Goal: Answer question/provide support: Share knowledge or assist other users

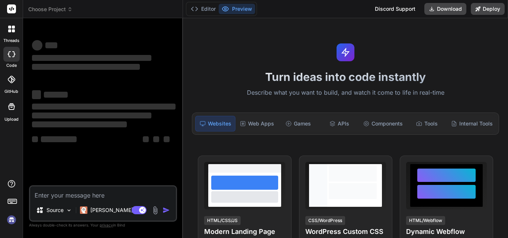
click at [77, 195] on textarea at bounding box center [103, 193] width 146 height 13
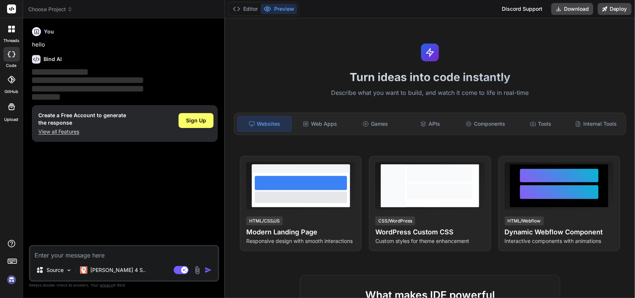
type textarea "x"
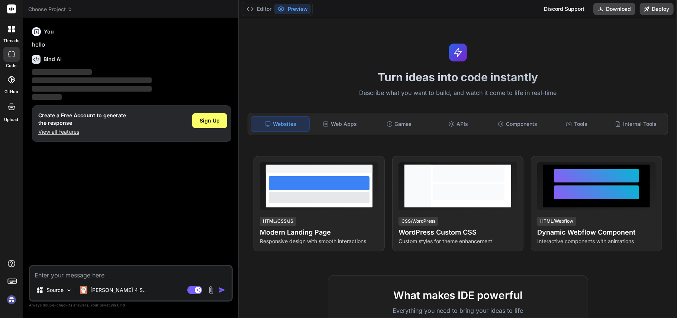
type textarea "h"
type textarea "x"
type textarea "hi"
type textarea "x"
type textarea "hi"
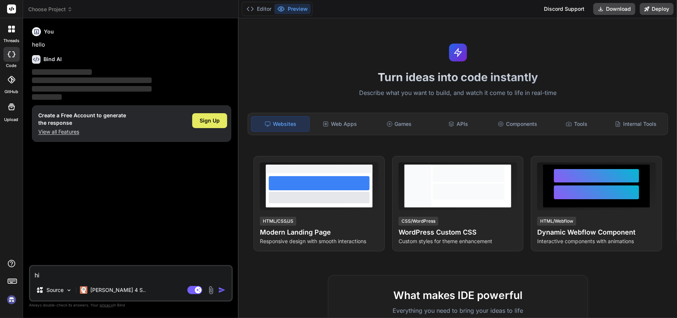
click at [211, 121] on span "Sign Up" at bounding box center [210, 120] width 20 height 7
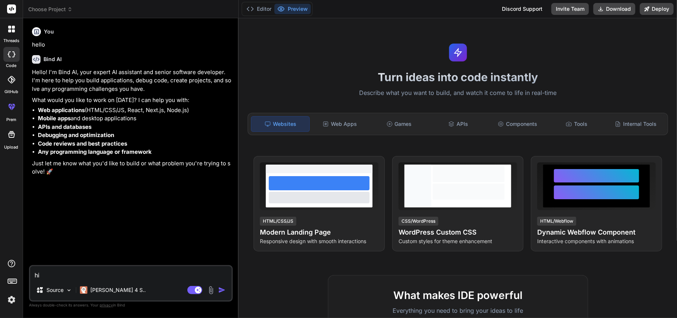
type textarea "x"
click at [109, 238] on textarea "hi" at bounding box center [131, 272] width 202 height 13
type textarea "h"
type textarea "x"
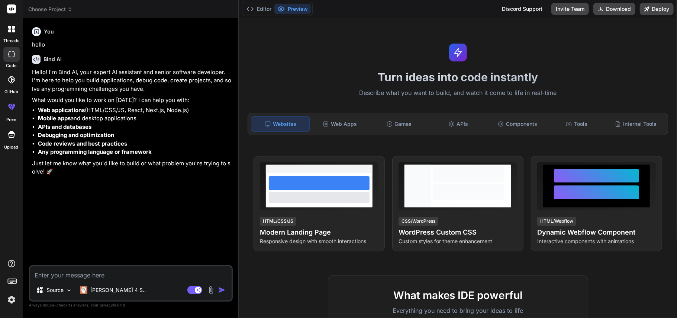
type textarea "w"
type textarea "x"
type textarea "wh"
type textarea "x"
type textarea "whe"
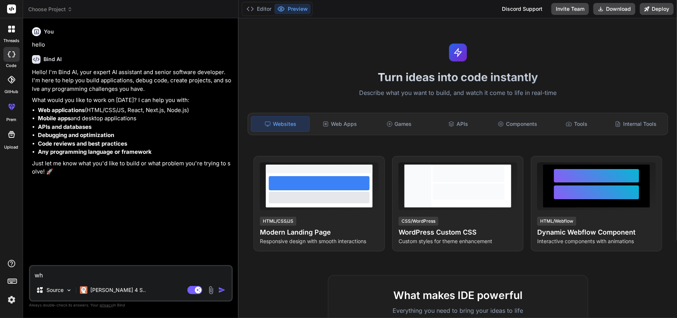
type textarea "x"
type textarea "when"
type textarea "x"
type textarea "when"
type textarea "x"
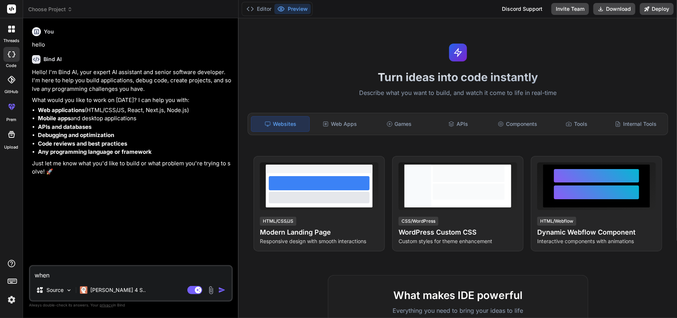
type textarea "when i"
type textarea "x"
type textarea "when i"
type textarea "x"
type textarea "when i a"
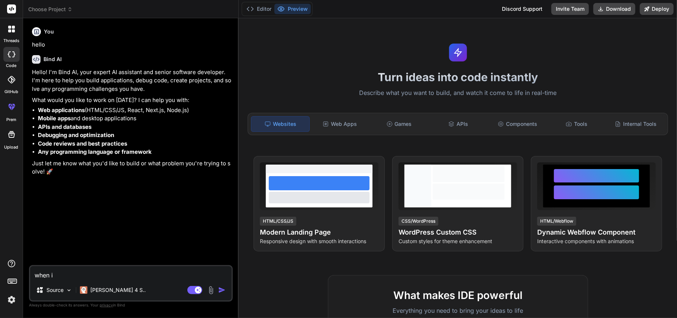
type textarea "x"
type textarea "when i am"
type textarea "x"
type textarea "when i ams"
type textarea "x"
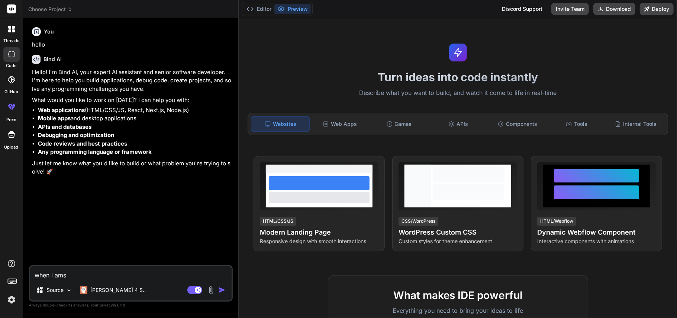
type textarea "when i ams"
type textarea "x"
type textarea "when i ams e"
type textarea "x"
type textarea "when i ams"
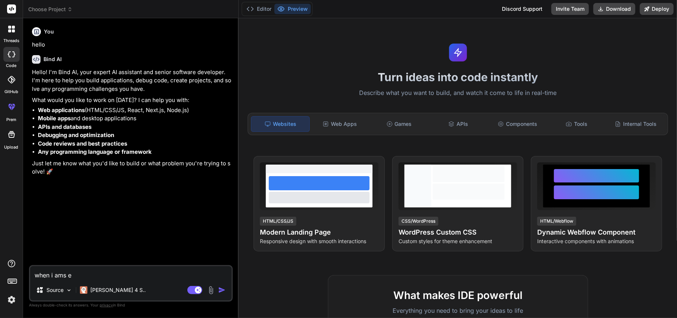
type textarea "x"
type textarea "when i ams"
type textarea "x"
type textarea "when i am"
type textarea "x"
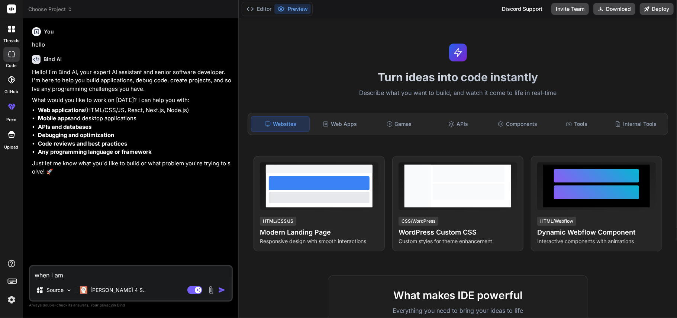
type textarea "when i am"
type textarea "x"
type textarea "when i am s"
type textarea "x"
type textarea "when i am se"
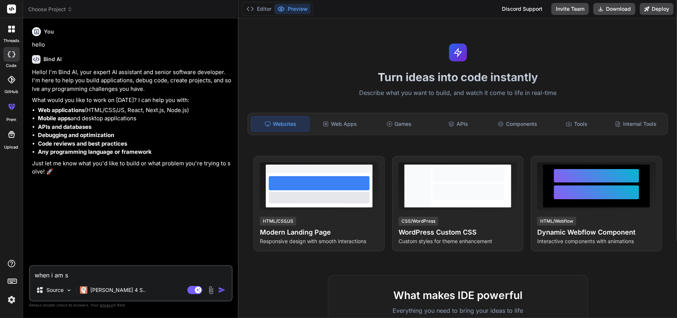
type textarea "x"
type textarea "when i am sel"
type textarea "x"
type textarea "when i am sele"
type textarea "x"
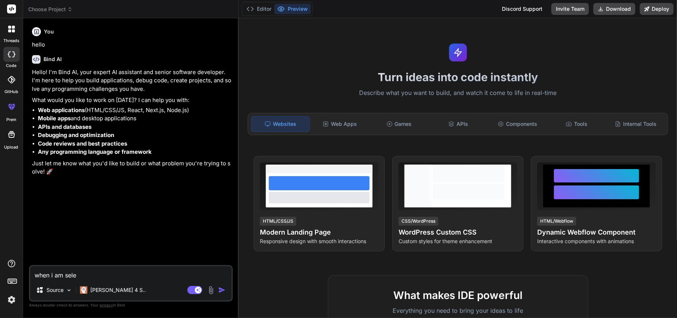
type textarea "when i am selec"
type textarea "x"
type textarea "when i am select"
type textarea "x"
type textarea "when i am selecti"
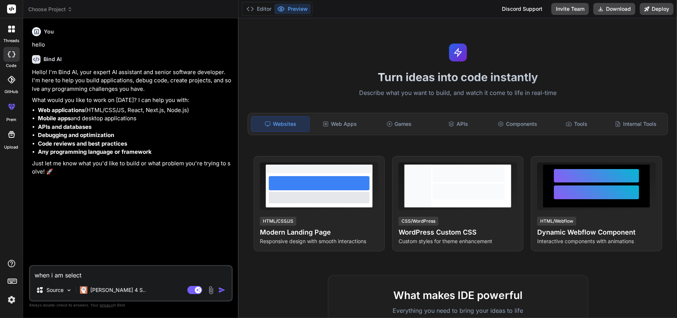
type textarea "x"
type textarea "when i am selectin"
type textarea "x"
type textarea "when i am selecting"
type textarea "x"
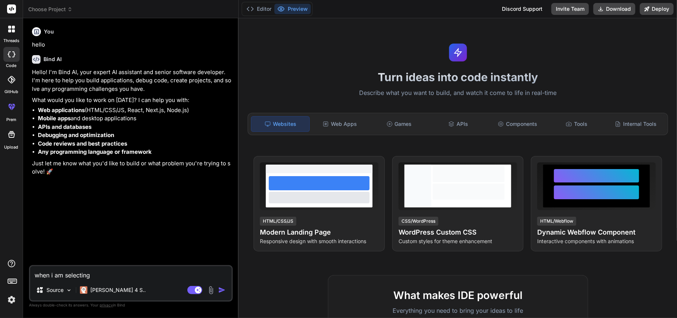
type textarea "when i am selecting"
type textarea "x"
type textarea "when i am selecting u"
type textarea "x"
type textarea "when i am selecting us"
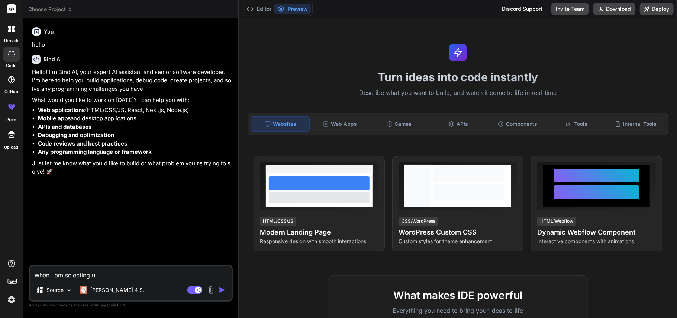
type textarea "x"
type textarea "when i am selecting use"
type textarea "x"
type textarea "when i am selecting user"
type textarea "x"
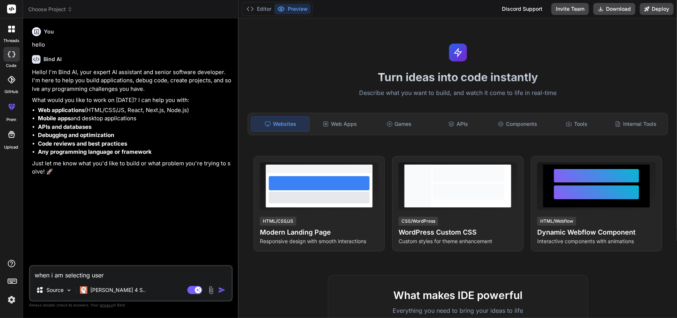
type textarea "when i am selecting user"
type textarea "x"
type textarea "when i am selecting user s"
type textarea "x"
type textarea "when i am selecting user se"
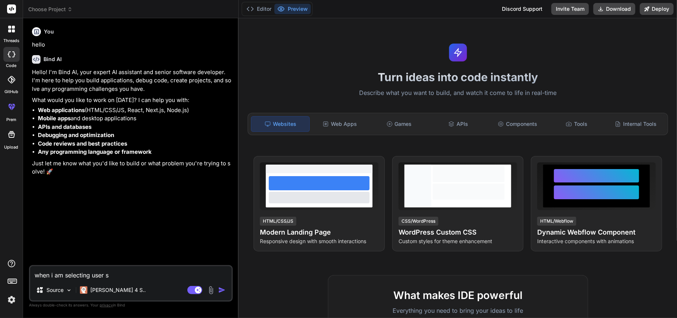
type textarea "x"
type textarea "when i am selecting user ser"
type textarea "x"
type textarea "when i am selecting user serv"
type textarea "x"
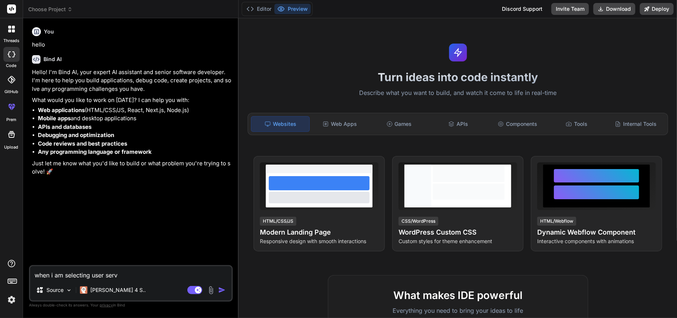
type textarea "when i am selecting user serve"
type textarea "x"
type textarea "when i am selecting user server"
type textarea "x"
type textarea "when i am selecting user server"
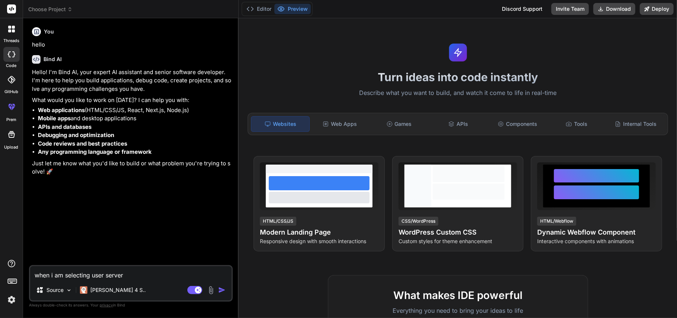
type textarea "x"
type textarea "when i am selecting user server r"
type textarea "x"
type textarea "when i am selecting user server re"
type textarea "x"
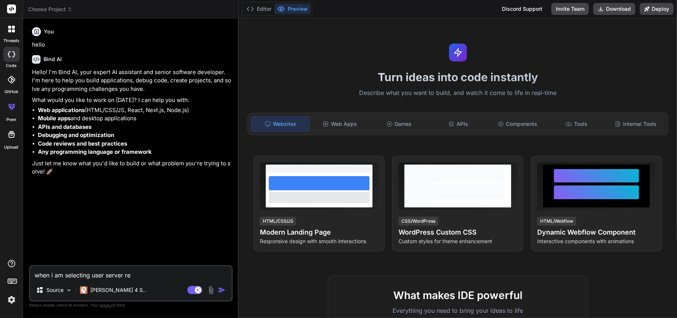
type textarea "when i am selecting user server res"
type textarea "x"
type textarea "when i am selecting user server resp"
type textarea "x"
type textarea "when i am selecting user server respo"
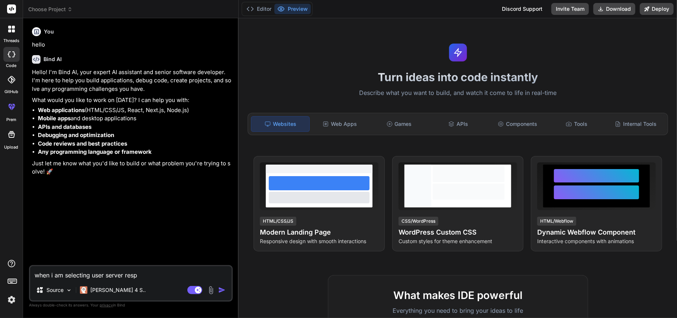
type textarea "x"
type textarea "when i am selecting user server respon"
type textarea "x"
type textarea "when i am selecting user server respond"
type textarea "x"
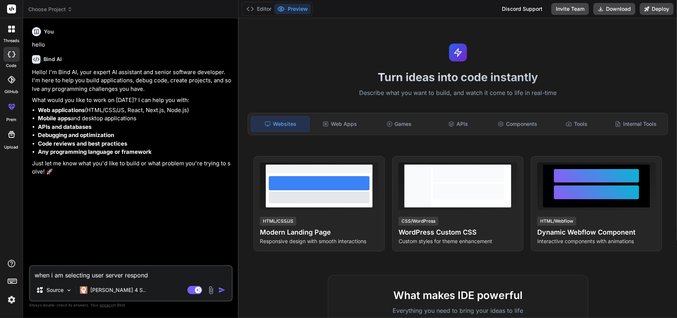
type textarea "when i am selecting user server respondi"
type textarea "x"
type textarea "when i am selecting user server respondin"
type textarea "x"
type textarea "when i am selecting user server responding"
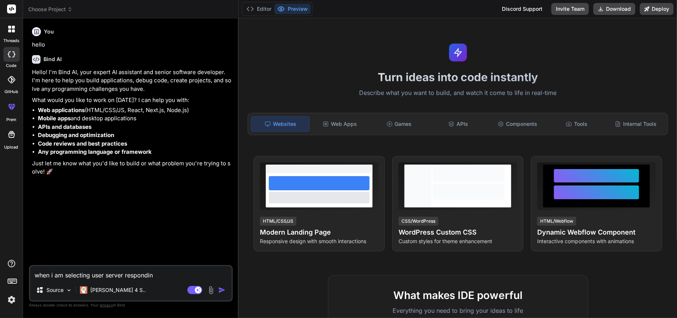
type textarea "x"
type textarea "when i am selecting user server responding"
type textarea "x"
type textarea "when i am selecting user server responding m"
type textarea "x"
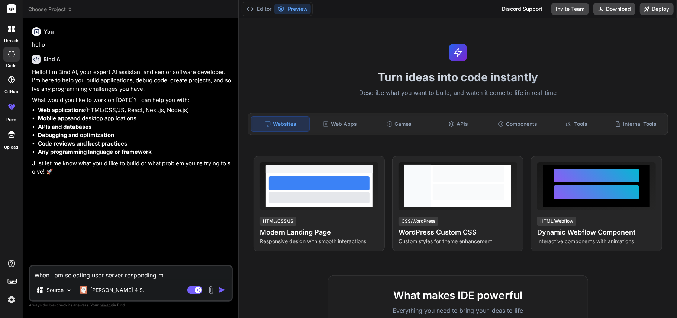
type textarea "when i am selecting user server responding me"
type textarea "x"
type textarea "when i am selecting user server responding me"
type textarea "x"
type textarea "when i am selecting user server responding me 5"
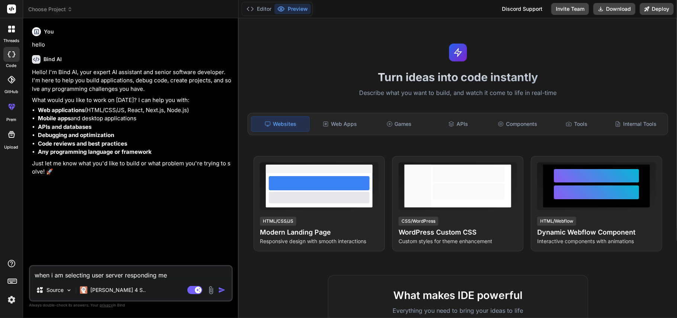
type textarea "x"
type textarea "when i am selecting user server responding me 50"
type textarea "x"
type textarea "when i am selecting user server responding me 502"
type textarea "x"
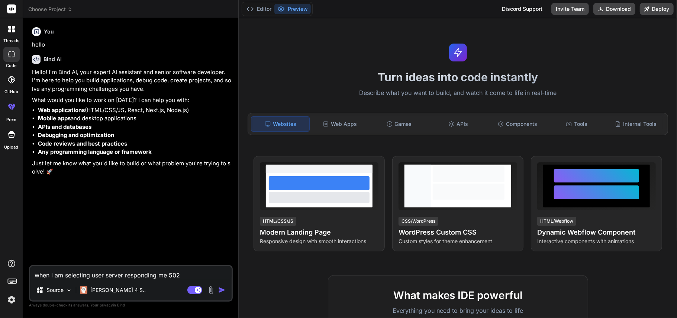
type textarea "when i am selecting user server responding me 502"
type textarea "x"
type textarea "when i am selecting user server responding me 502 b"
type textarea "x"
type textarea "when i am selecting user server responding me 502 ba"
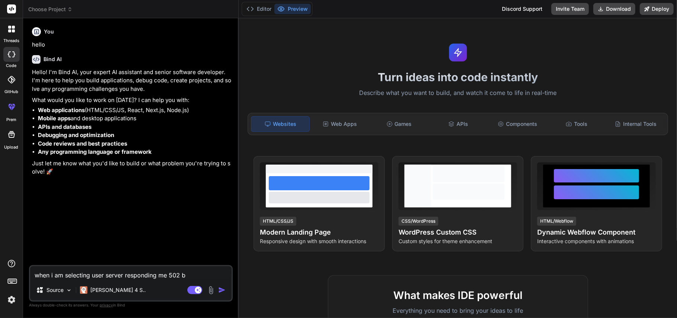
type textarea "x"
type textarea "when i am selecting user server responding me 502 bad"
type textarea "x"
type textarea "when i am selecting user server responding me 502 bad"
type textarea "x"
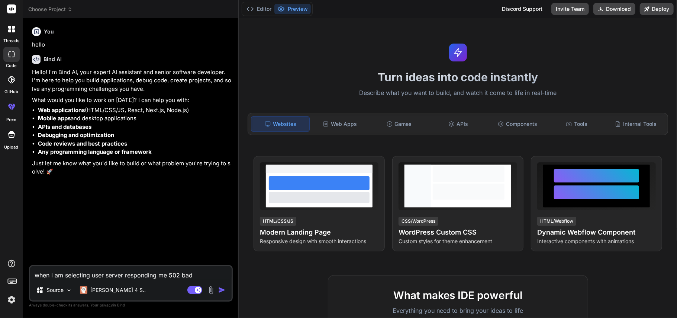
type textarea "when i am selecting user server responding me 502 bad g"
type textarea "x"
type textarea "when i am selecting user server responding me 502 bad ga"
type textarea "x"
type textarea "when i am selecting user server responding me 502 bad gat"
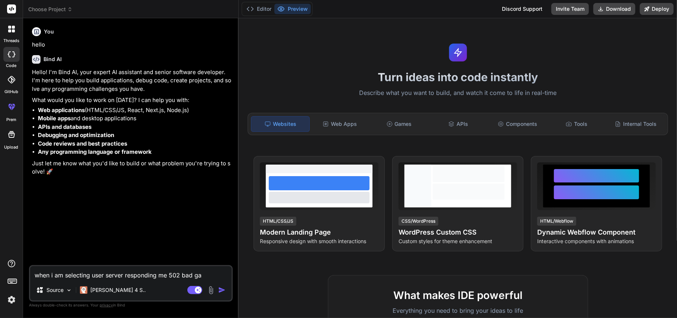
type textarea "x"
type textarea "when i am selecting user server responding me 502 bad gate"
type textarea "x"
type textarea "when i am selecting user server responding me 502 bad gatew"
type textarea "x"
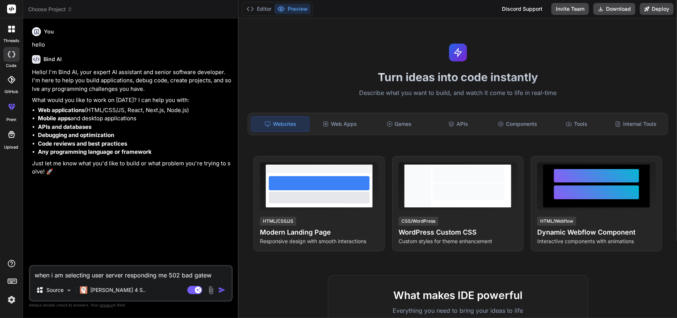
type textarea "when i am selecting user server responding me 502 bad gatewa"
type textarea "x"
type textarea "when i am selecting user server responding me 502 bad gateway"
type textarea "x"
type textarea "when i am selecting user server responding me 502 bad gateway"
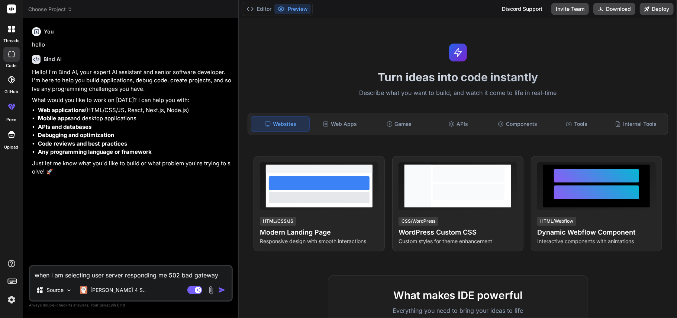
type textarea "x"
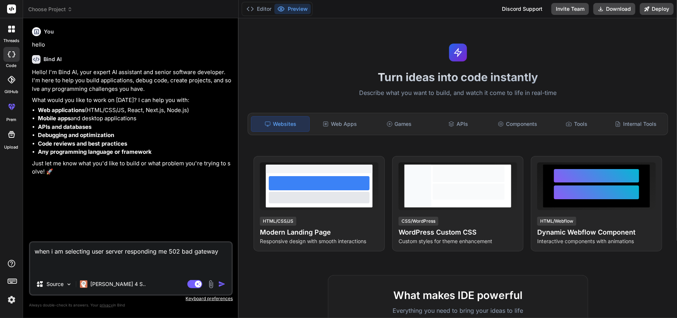
paste textarea "const config = require('config'); const bcrypt = require('bcryptjs'); const aut…"
type textarea "when i am selecting user server responding me 502 bad gateway const config = re…"
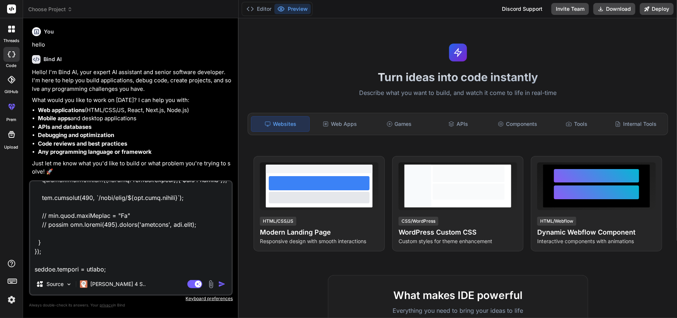
type textarea "x"
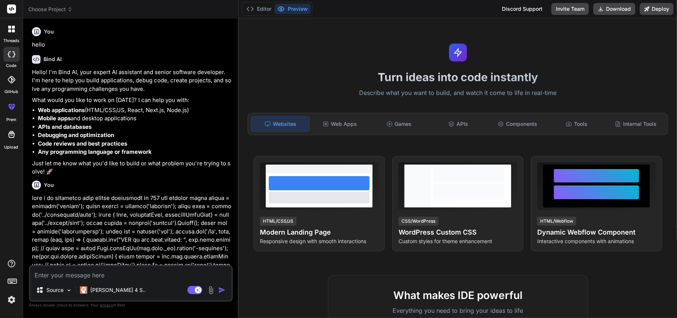
scroll to position [153, 0]
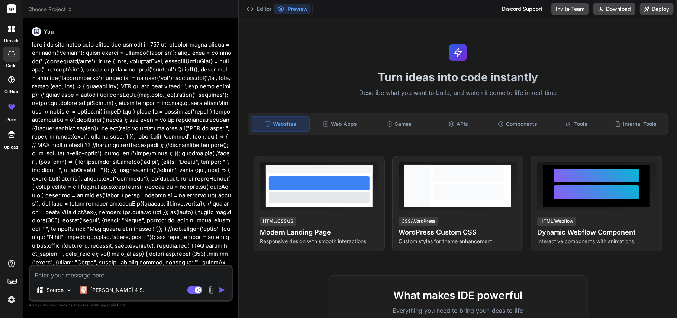
click at [223, 238] on img "button" at bounding box center [221, 289] width 7 height 7
click at [221, 238] on img "button" at bounding box center [221, 289] width 7 height 7
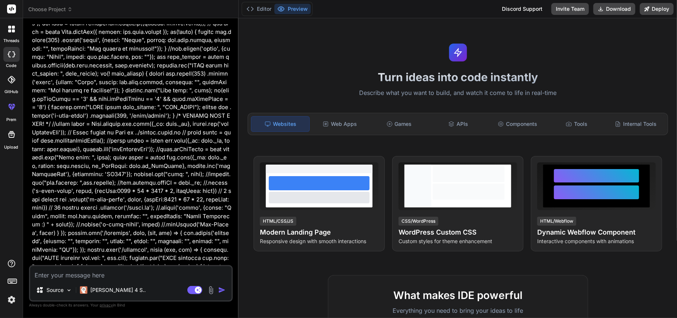
scroll to position [352, 0]
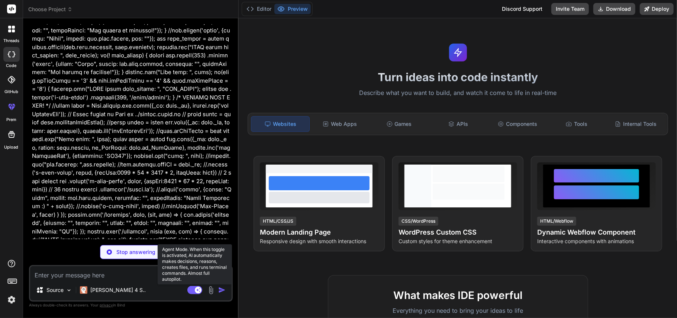
click at [199, 238] on rect at bounding box center [198, 289] width 7 height 7
click at [193, 238] on rect at bounding box center [191, 289] width 7 height 7
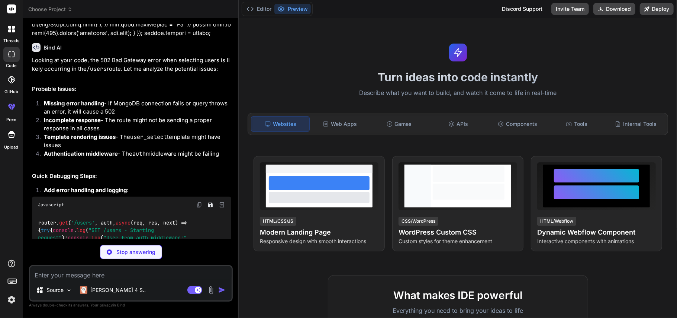
scroll to position [1453, 0]
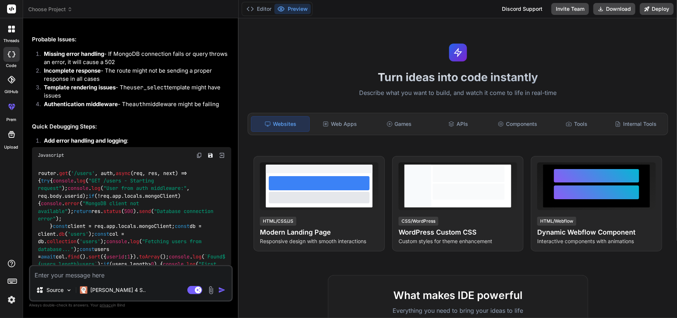
type textarea "x"
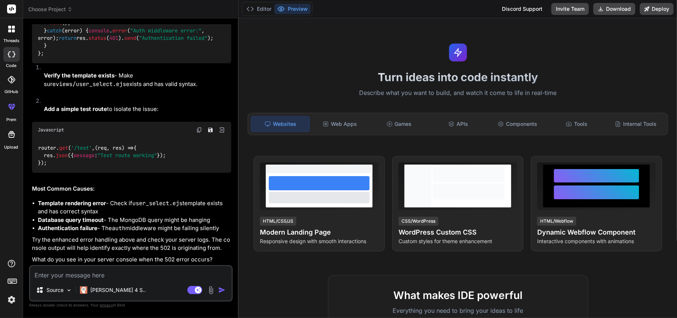
scroll to position [1944, 0]
click at [77, 238] on textarea at bounding box center [131, 272] width 202 height 13
paste textarea "root@rdc-021:~# ssh root@[TECHNICAL_ID] root@[TECHNICAL_ID]'s password: Welcome…"
type textarea "root@rdc-021:~# ssh root@[TECHNICAL_ID] root@[TECHNICAL_ID]'s password: Welcome…"
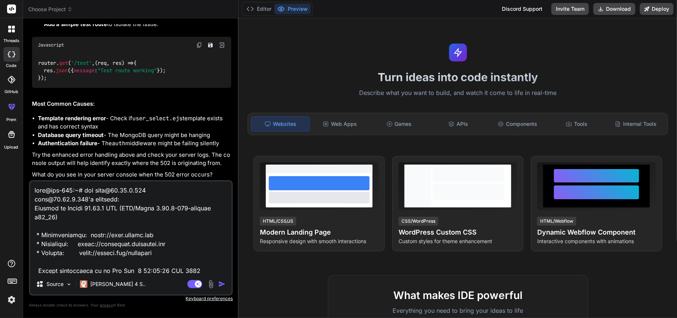
scroll to position [6277, 0]
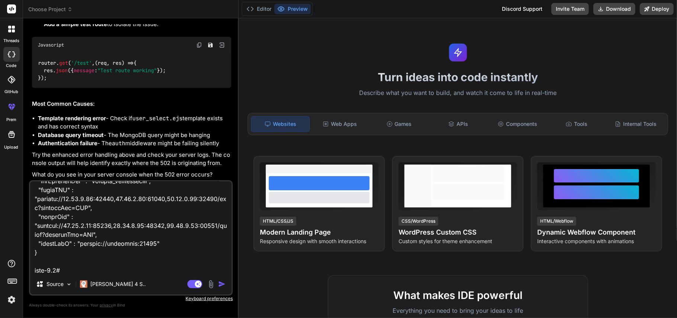
type textarea "x"
type textarea "root@rdc-021:~# ssh root@[TECHNICAL_ID] root@[TECHNICAL_ID]'s password: Welcome…"
type textarea "x"
type textarea "root@rdc-021:~# ssh root@[TECHNICAL_ID] root@[TECHNICAL_ID]'s password: Welcome…"
type textarea "x"
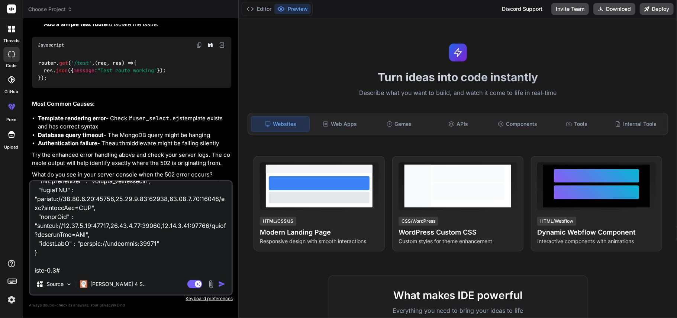
scroll to position [6295, 0]
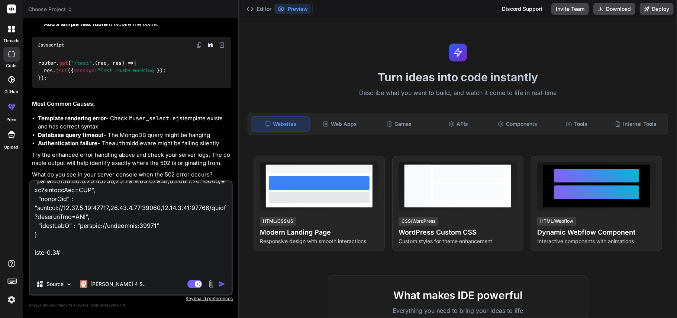
type textarea "root@rdc-021:~# ssh root@[TECHNICAL_ID] root@[TECHNICAL_ID]'s password: Welcome…"
type textarea "x"
type textarea "root@rdc-021:~# ssh root@[TECHNICAL_ID] root@[TECHNICAL_ID]'s password: Welcome…"
type textarea "x"
type textarea "root@rdc-021:~# ssh root@[TECHNICAL_ID] root@[TECHNICAL_ID]'s password: Welcome…"
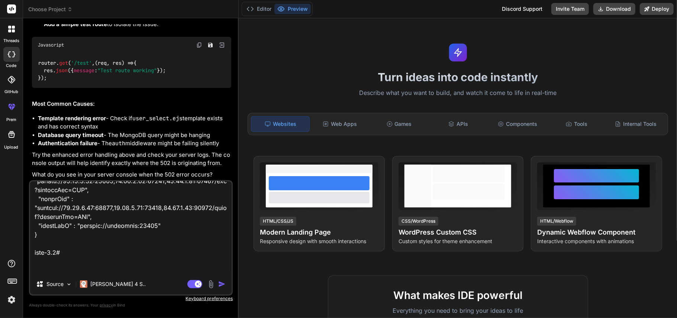
type textarea "x"
type textarea "root@rdc-021:~# ssh root@[TECHNICAL_ID] root@[TECHNICAL_ID]'s password: Welcome…"
type textarea "x"
type textarea "root@rdc-021:~# ssh root@[TECHNICAL_ID] root@[TECHNICAL_ID]'s password: Welcome…"
type textarea "x"
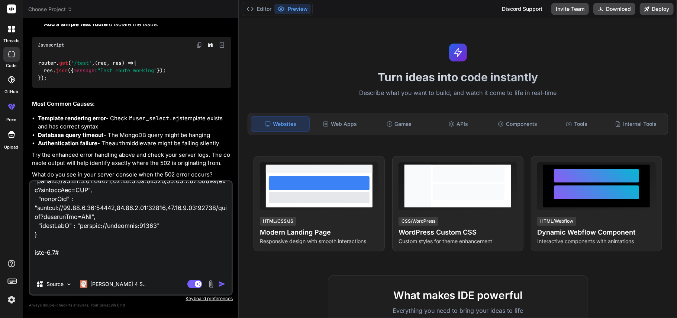
type textarea "root@rdc-021:~# ssh root@[TECHNICAL_ID] root@[TECHNICAL_ID]'s password: Welcome…"
type textarea "x"
type textarea "root@rdc-021:~# ssh root@[TECHNICAL_ID] root@[TECHNICAL_ID]'s password: Welcome…"
type textarea "x"
type textarea "root@rdc-021:~# ssh root@[TECHNICAL_ID] root@[TECHNICAL_ID]'s password: Welcome…"
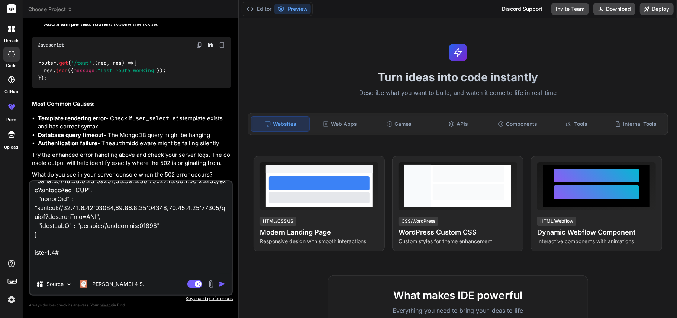
type textarea "x"
type textarea "root@rdc-021:~# ssh root@[TECHNICAL_ID] root@[TECHNICAL_ID]'s password: Welcome…"
type textarea "x"
type textarea "root@rdc-021:~# ssh root@[TECHNICAL_ID] root@[TECHNICAL_ID]'s password: Welcome…"
type textarea "x"
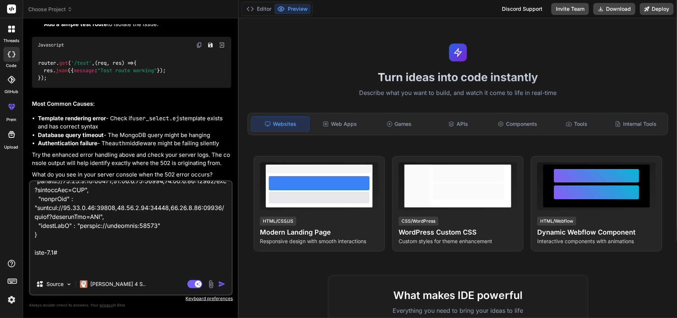
type textarea "root@rdc-021:~# ssh root@[TECHNICAL_ID] root@[TECHNICAL_ID]'s password: Welcome…"
type textarea "x"
type textarea "root@rdc-021:~# ssh root@[TECHNICAL_ID] root@[TECHNICAL_ID]'s password: Welcome…"
type textarea "x"
type textarea "root@rdc-021:~# ssh root@[TECHNICAL_ID] root@[TECHNICAL_ID]'s password: Welcome…"
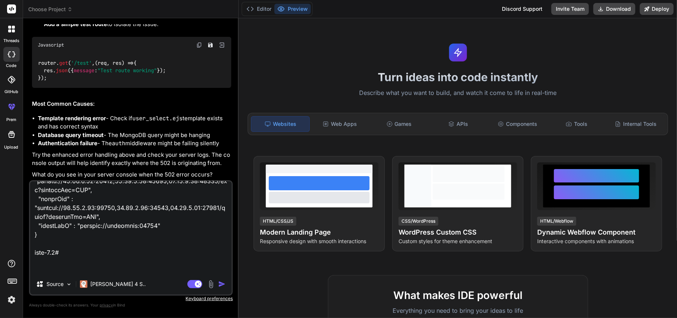
type textarea "x"
type textarea "root@rdc-021:~# ssh root@[TECHNICAL_ID] root@[TECHNICAL_ID]'s password: Welcome…"
type textarea "x"
type textarea "root@rdc-021:~# ssh root@[TECHNICAL_ID] root@[TECHNICAL_ID]'s password: Welcome…"
type textarea "x"
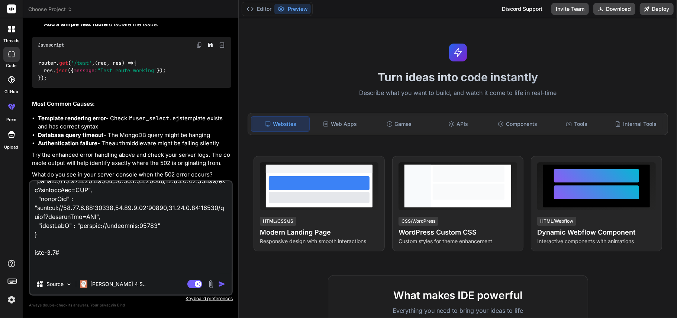
type textarea "root@rdc-021:~# ssh root@[TECHNICAL_ID] root@[TECHNICAL_ID]'s password: Welcome…"
type textarea "x"
type textarea "root@rdc-021:~# ssh root@[TECHNICAL_ID] root@[TECHNICAL_ID]'s password: Welcome…"
type textarea "x"
type textarea "root@rdc-021:~# ssh root@[TECHNICAL_ID] root@[TECHNICAL_ID]'s password: Welcome…"
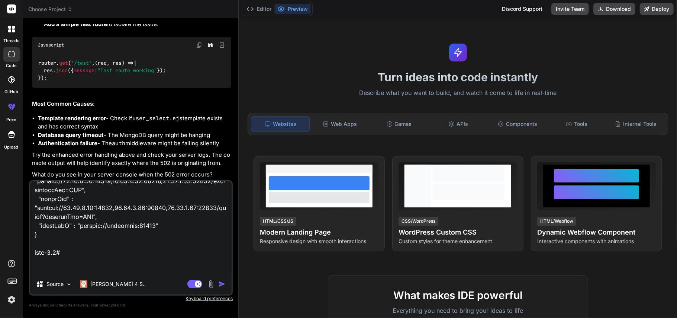
type textarea "x"
type textarea "root@rdc-021:~# ssh root@[TECHNICAL_ID] root@[TECHNICAL_ID]'s password: Welcome…"
type textarea "x"
type textarea "root@rdc-021:~# ssh root@[TECHNICAL_ID] root@[TECHNICAL_ID]'s password: Welcome…"
type textarea "x"
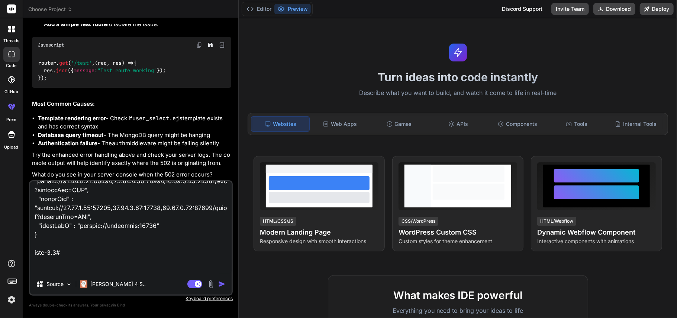
type textarea "root@rdc-021:~# ssh root@[TECHNICAL_ID] root@[TECHNICAL_ID]'s password: Welcome…"
type textarea "x"
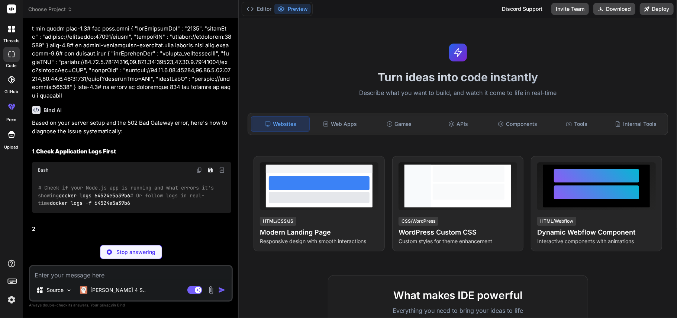
scroll to position [4384, 0]
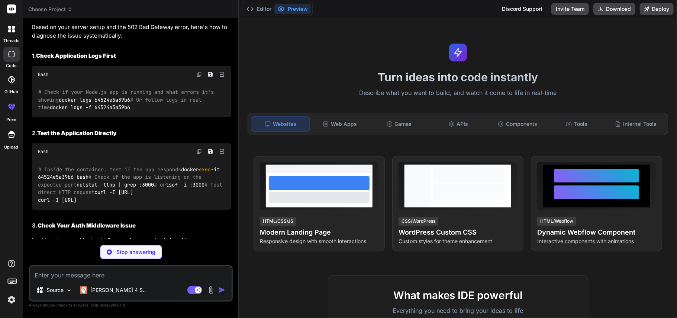
drag, startPoint x: 110, startPoint y: 179, endPoint x: 39, endPoint y: 183, distance: 71.6
click at [39, 117] on div "# Check if your Node.js app is running and what errors it's showing docker logs…" at bounding box center [131, 100] width 199 height 35
copy code "docker logs 64524e5a39b6"
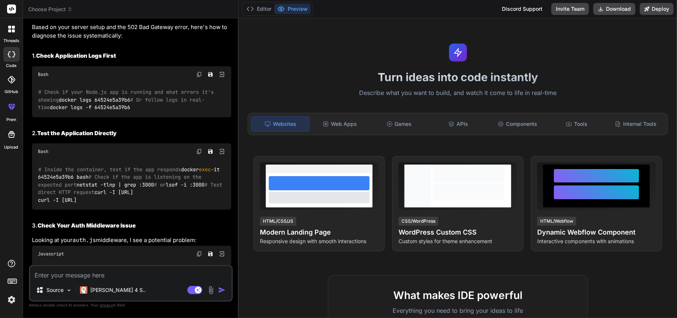
click at [131, 117] on div "# Check if your Node.js app is running and what errors it's showing docker logs…" at bounding box center [131, 100] width 199 height 35
drag, startPoint x: 126, startPoint y: 203, endPoint x: 39, endPoint y: 200, distance: 86.7
click at [39, 117] on div "# Check if your Node.js app is running and what errors it's showing docker logs…" at bounding box center [131, 100] width 199 height 35
copy code "docker logs -f 64524e5a39b6"
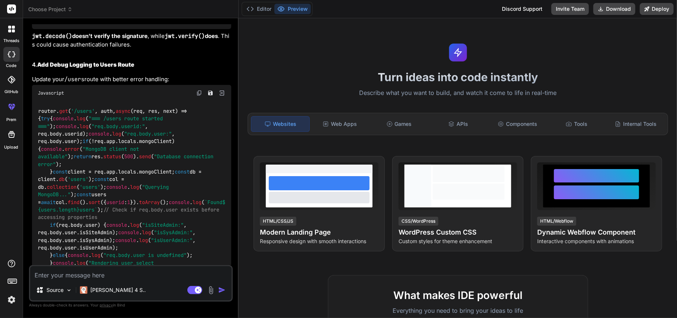
scroll to position [4681, 0]
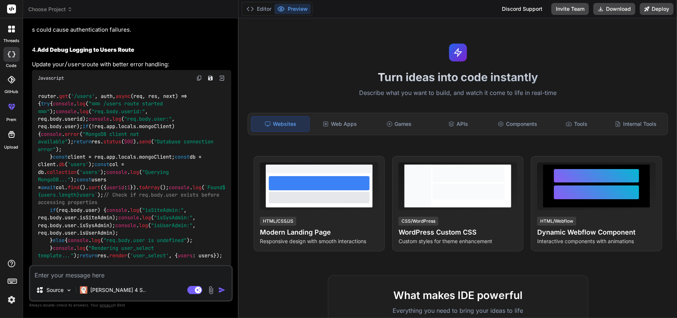
drag, startPoint x: 119, startPoint y: 122, endPoint x: 103, endPoint y: 122, distance: 16.4
copy span "decode"
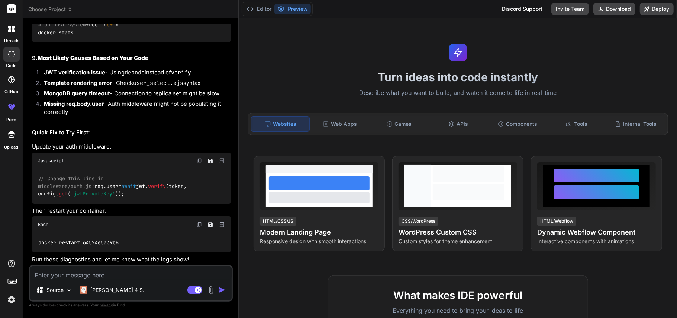
scroll to position [5644, 0]
click at [96, 238] on textarea at bounding box center [131, 272] width 202 height 13
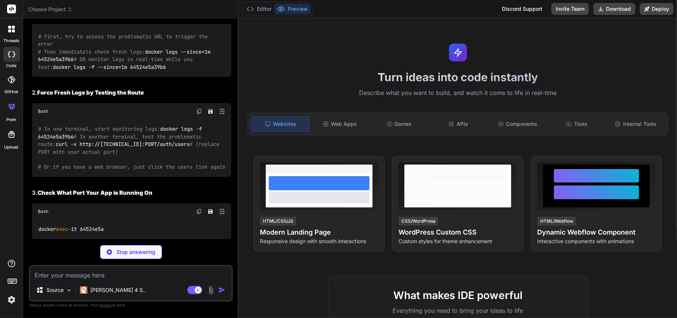
scroll to position [5874, 0]
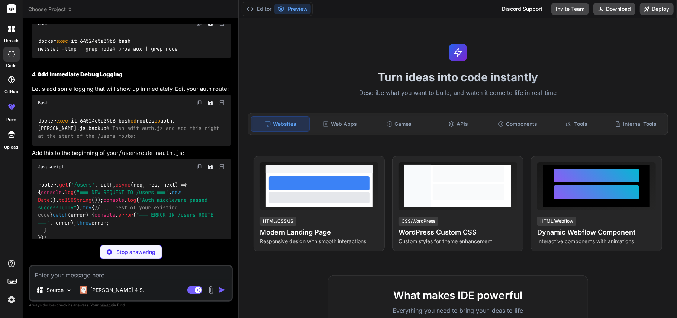
drag, startPoint x: 153, startPoint y: 179, endPoint x: 38, endPoint y: 180, distance: 115.0
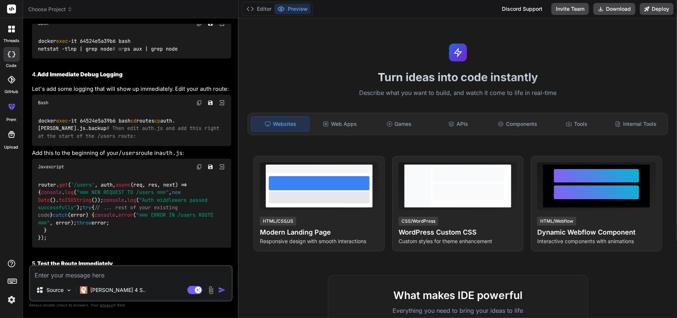
drag, startPoint x: 152, startPoint y: 202, endPoint x: 39, endPoint y: 203, distance: 113.1
copy code "docker logs -f --since=1m 64524e5a39b6"
click at [84, 238] on textarea at bounding box center [131, 272] width 202 height 13
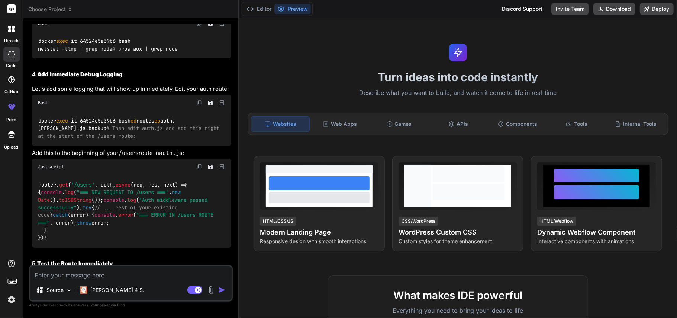
paste textarea "[ioredis] Unhandled error event: Error: All sentinels are unreachable. Retrying…"
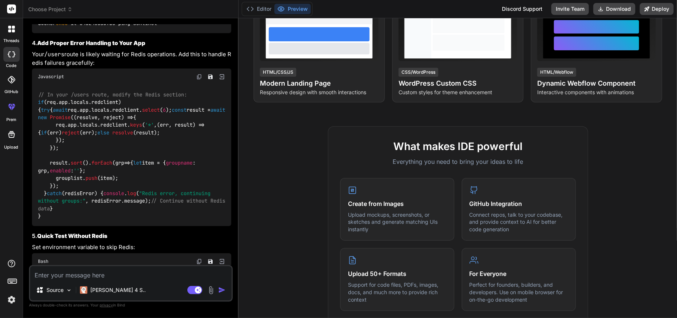
scroll to position [7343, 0]
drag, startPoint x: 91, startPoint y: 140, endPoint x: 33, endPoint y: 139, distance: 58.0
copy code "docker logs redis"
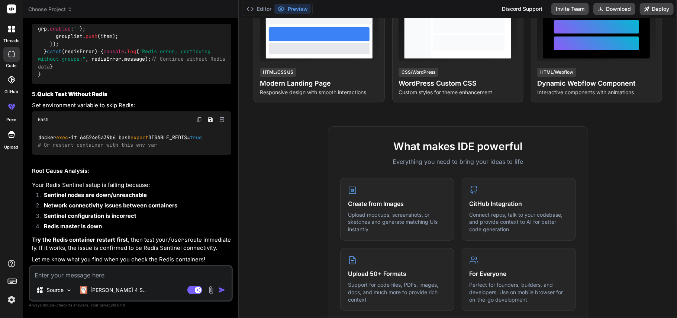
scroll to position [8019, 0]
click at [85, 238] on textarea at bounding box center [131, 272] width 202 height 13
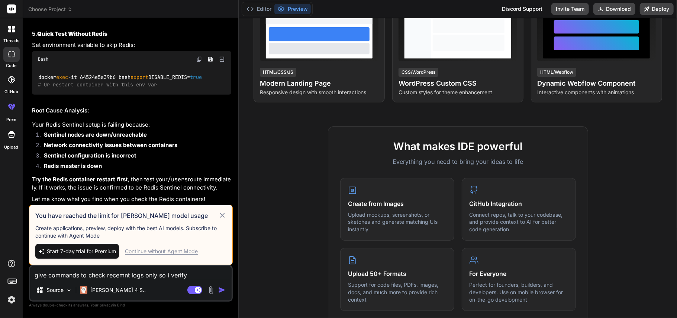
click at [193, 238] on div "Continue without Agent Mode" at bounding box center [161, 250] width 73 height 7
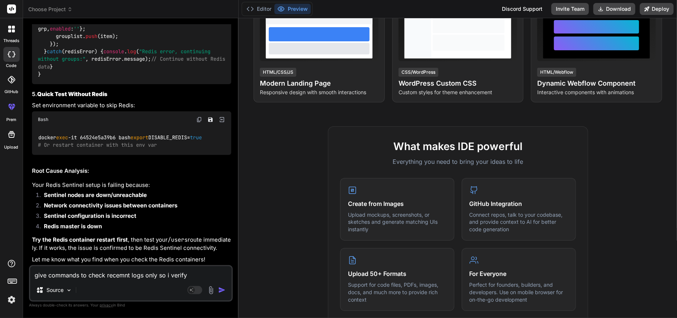
click at [222, 238] on img "button" at bounding box center [221, 289] width 7 height 7
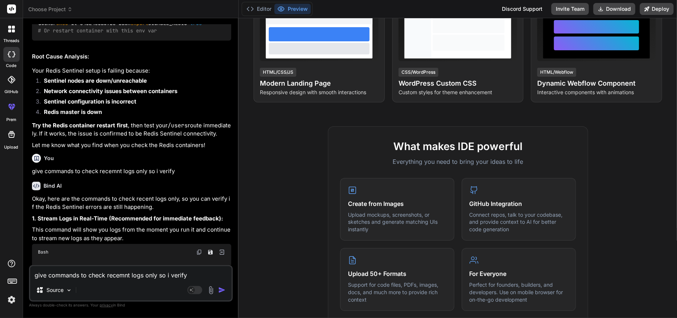
scroll to position [7351, 0]
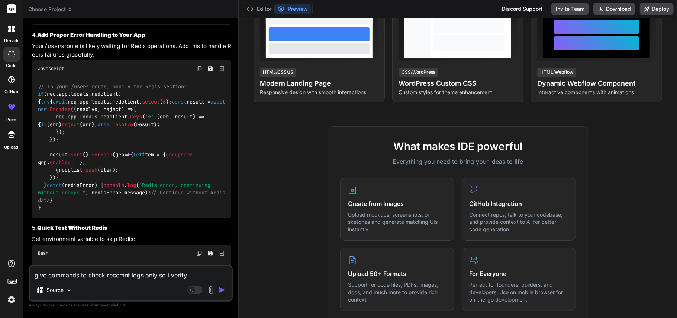
click at [150, 238] on textarea "give commands to check recemnt logs only so i verify" at bounding box center [131, 272] width 202 height 13
paste textarea "# Check if your Redis containers are running properly docker ps | grep redis do…"
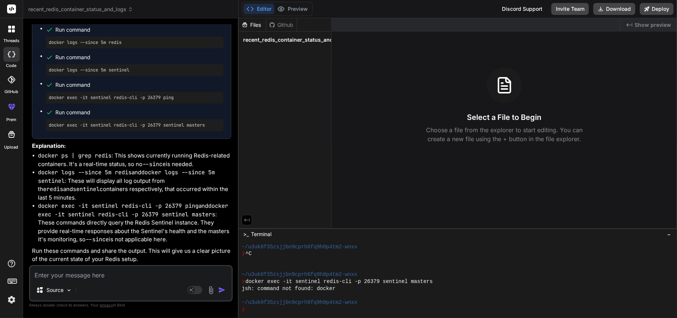
scroll to position [8743, 0]
drag, startPoint x: 129, startPoint y: 129, endPoint x: 47, endPoint y: 132, distance: 82.3
click at [47, 48] on div "docker logs --since 5m redis" at bounding box center [135, 42] width 178 height 12
copy pre "docker logs --since 5m redis"
drag, startPoint x: 133, startPoint y: 155, endPoint x: 42, endPoint y: 157, distance: 91.5
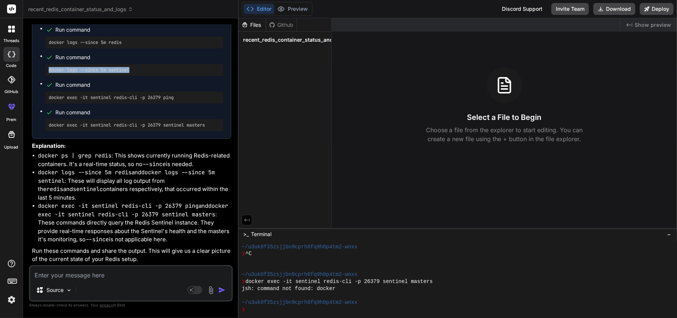
click at [42, 131] on ul "Run command docker ps | grep redis Run command docker logs --since 5m redis Run…" at bounding box center [132, 64] width 184 height 134
copy pre "docker logs --since 5m sentinel"
drag, startPoint x: 112, startPoint y: 101, endPoint x: 37, endPoint y: 102, distance: 75.1
click at [37, 102] on div "Run command docker ps | grep redis Run command docker logs --since 5m redis Run…" at bounding box center [131, 64] width 199 height 149
copy pre "docker ps | grep redis"
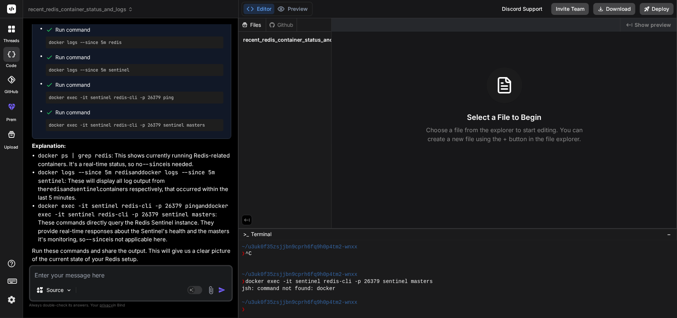
click at [73, 238] on textarea at bounding box center [131, 272] width 202 height 13
paste textarea "root@rdc357:~# docker ps | grep redis 298978f67438 redis "docker-entrypoint.s…"…"
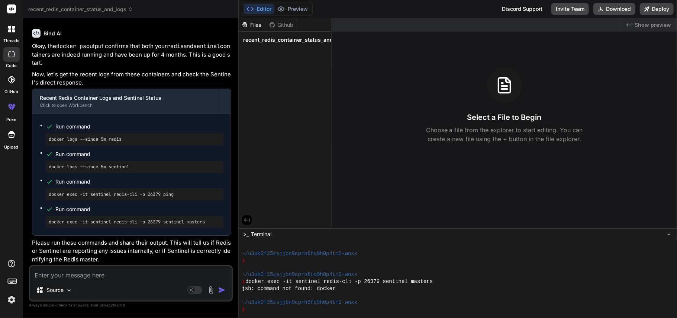
scroll to position [9113, 0]
drag, startPoint x: 124, startPoint y: 137, endPoint x: 47, endPoint y: 140, distance: 77.4
click at [47, 140] on div "docker logs --since 5m redis" at bounding box center [135, 139] width 178 height 12
copy pre "docker logs --since 5m redis"
drag, startPoint x: 118, startPoint y: 167, endPoint x: 50, endPoint y: 167, distance: 67.7
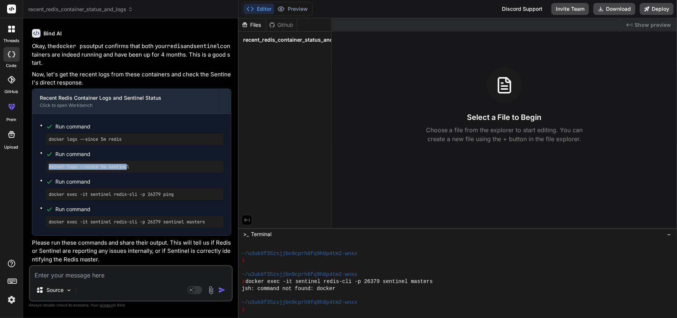
click at [50, 167] on pre "docker logs --since 5m sentinel" at bounding box center [135, 167] width 172 height 6
drag, startPoint x: 50, startPoint y: 167, endPoint x: 209, endPoint y: 133, distance: 162.8
click at [213, 125] on span "Run command" at bounding box center [139, 126] width 168 height 7
drag, startPoint x: 134, startPoint y: 167, endPoint x: 44, endPoint y: 166, distance: 90.8
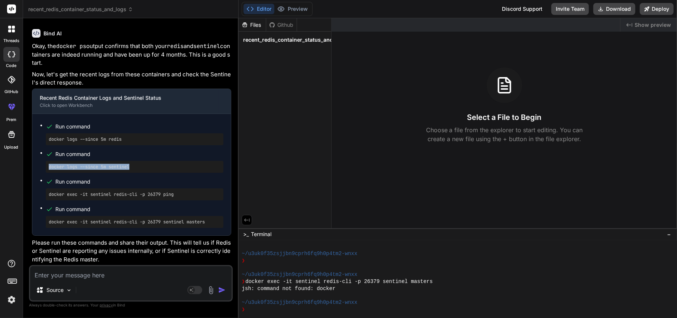
click at [44, 166] on ul "Run command docker logs --since 5m redis Run command docker logs --since 5m sen…" at bounding box center [132, 174] width 184 height 106
copy pre "docker logs --since 5m sentinel"
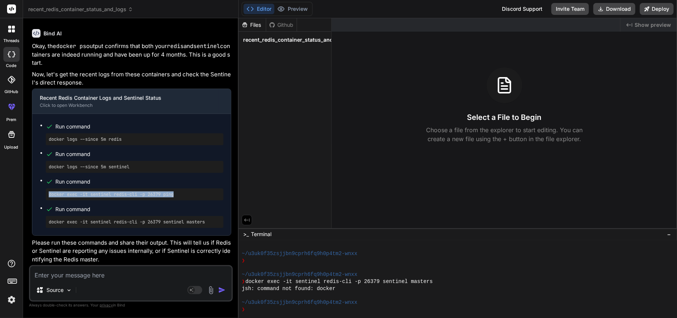
drag, startPoint x: 190, startPoint y: 194, endPoint x: 45, endPoint y: 197, distance: 145.9
click at [45, 197] on ul "Run command docker logs --since 5m redis Run command docker logs --since 5m sen…" at bounding box center [132, 174] width 184 height 106
click at [145, 224] on pre "docker exec -it sentinel redis-cli -p 26379 sentinel masters" at bounding box center [135, 222] width 172 height 6
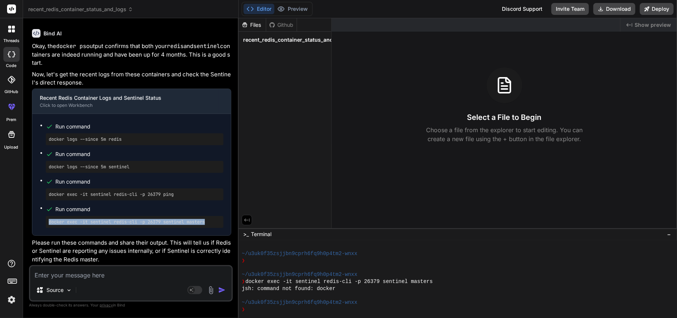
drag, startPoint x: 213, startPoint y: 221, endPoint x: 42, endPoint y: 227, distance: 170.9
click at [42, 227] on ul "Run command docker logs --since 5m redis Run command docker logs --since 5m sen…" at bounding box center [132, 174] width 184 height 106
click at [103, 238] on textarea at bounding box center [131, 272] width 202 height 13
paste textarea "root@rdc357:~# docker logs --since 5m sentinel root@rdc357:~# docker ps | grep …"
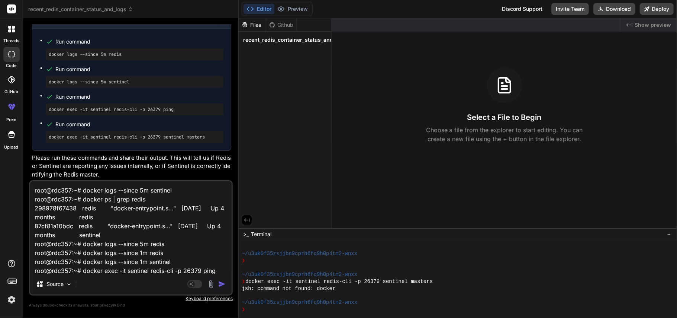
scroll to position [63, 0]
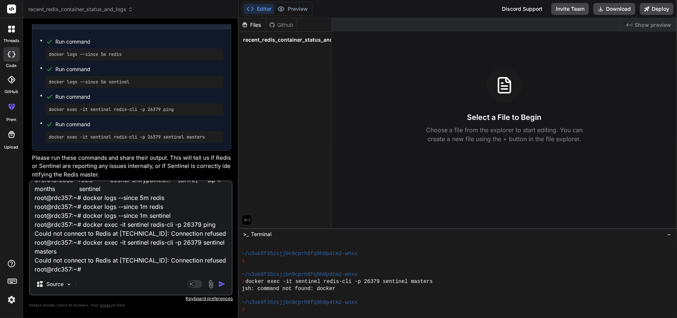
click at [222, 238] on img "button" at bounding box center [221, 283] width 7 height 7
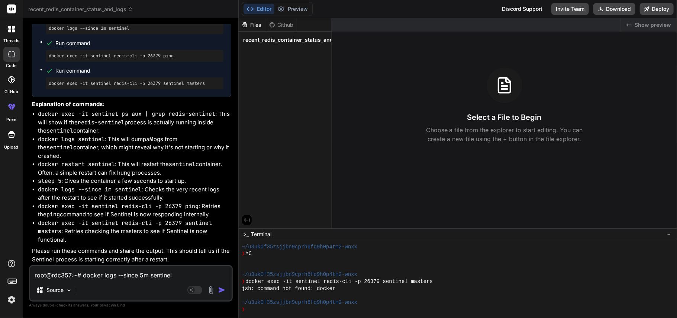
scroll to position [9659, 0]
drag, startPoint x: 196, startPoint y: 75, endPoint x: 47, endPoint y: 75, distance: 149.9
click at [71, 238] on textarea "root@rdc357:~# docker logs --since 5m sentinel root@rdc357:~# docker ps | grep …" at bounding box center [131, 272] width 202 height 13
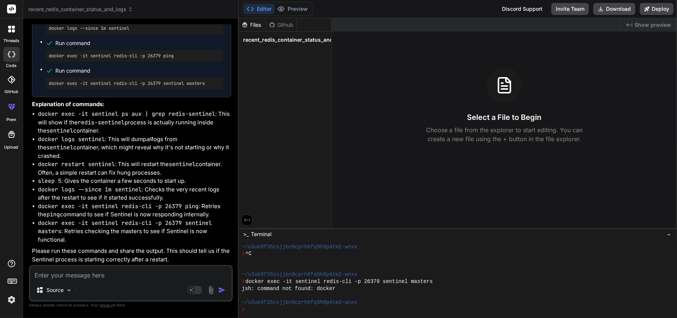
paste textarea "root@rdc357:~# docker ps CONTAINER ID IMAGE COMMAND CREATED STATUS PORTS NAMES …"
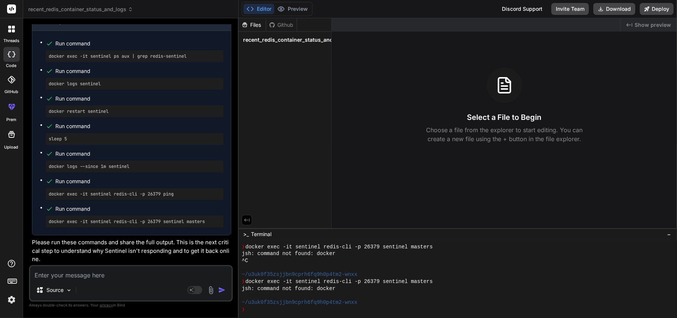
scroll to position [10232, 0]
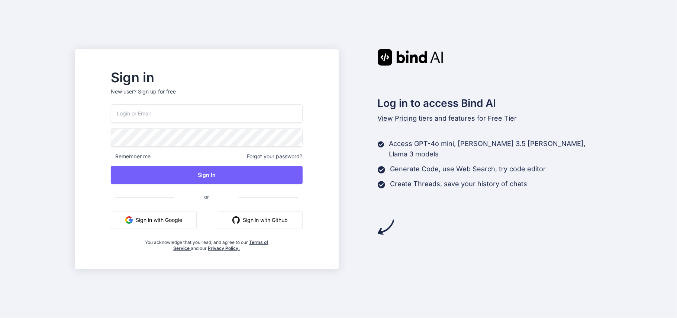
click at [202, 110] on input "email" at bounding box center [207, 113] width 192 height 18
type input "p"
type input "[EMAIL_ADDRESS][DOMAIN_NAME]"
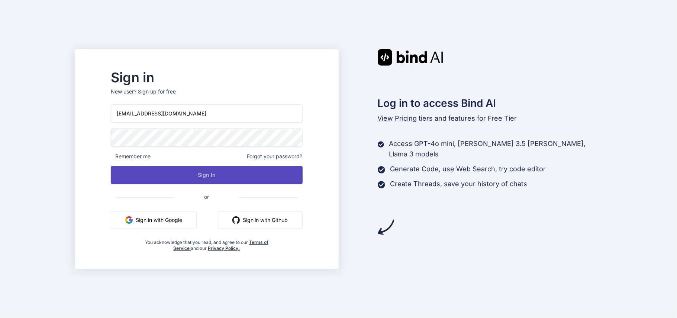
click at [263, 180] on button "Sign In" at bounding box center [207, 175] width 192 height 18
